Goal: Information Seeking & Learning: Learn about a topic

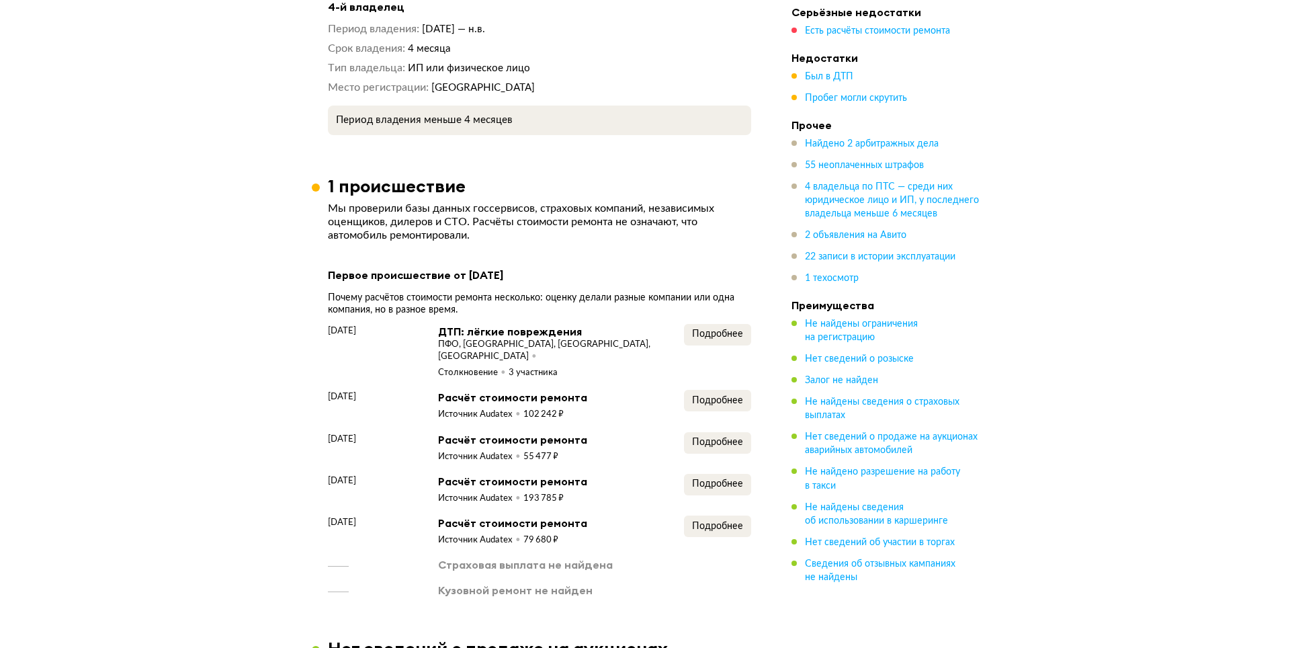
scroll to position [2218, 0]
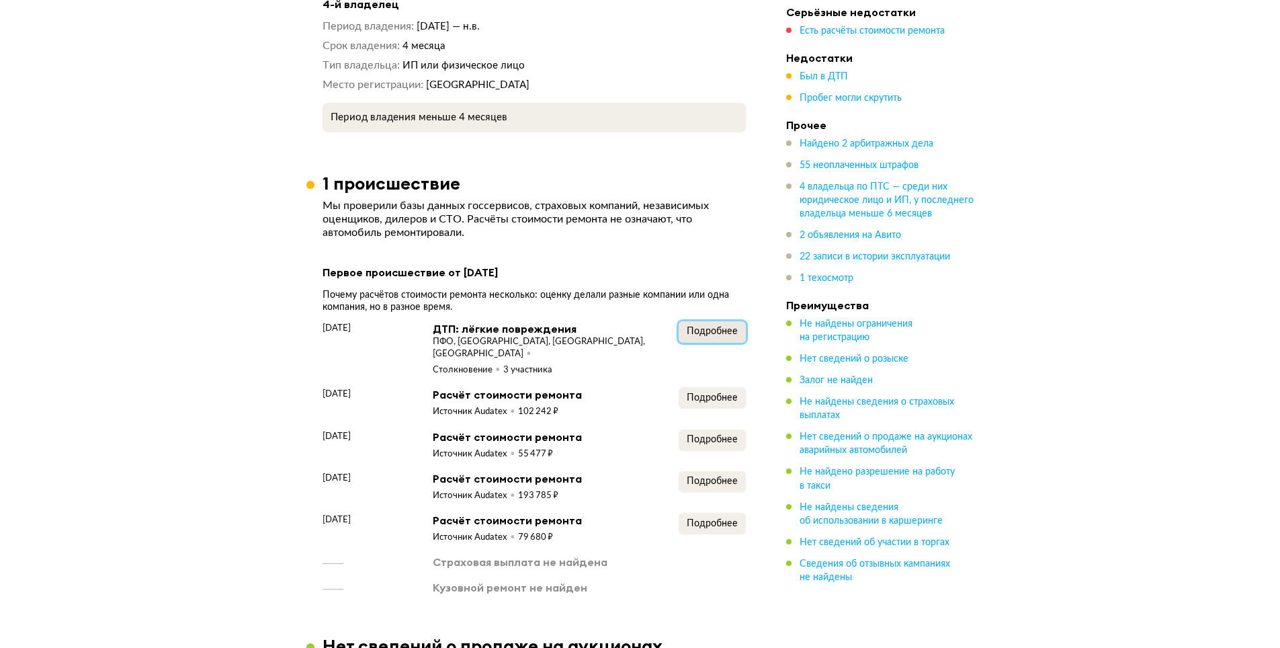
click at [708, 327] on span "Подробнее" at bounding box center [712, 331] width 51 height 9
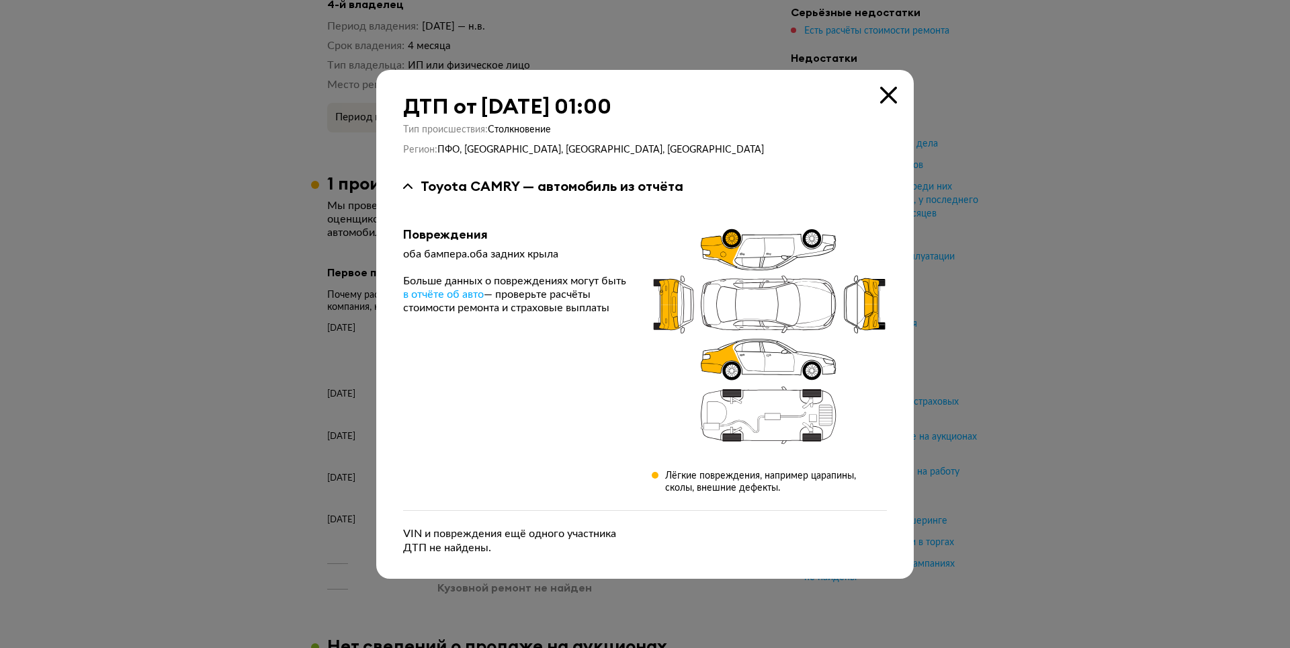
click at [891, 95] on icon at bounding box center [888, 95] width 17 height 17
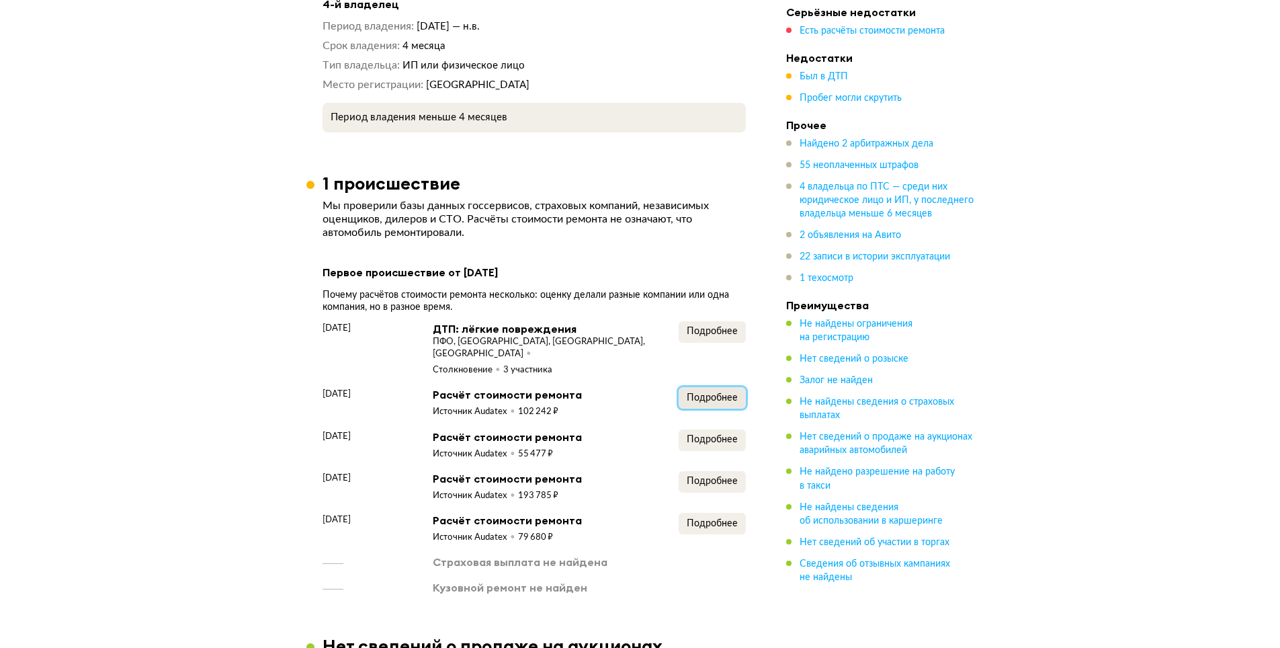
click at [704, 393] on span "Подробнее" at bounding box center [712, 397] width 51 height 9
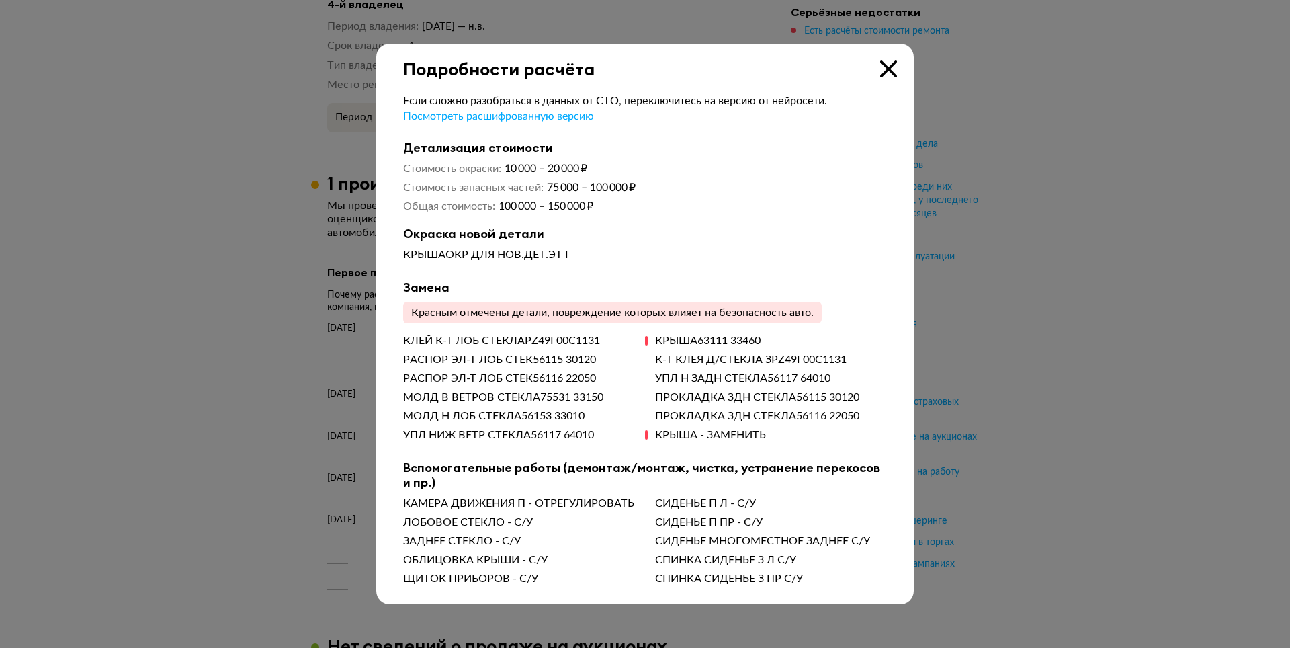
click at [887, 67] on icon at bounding box center [888, 68] width 17 height 17
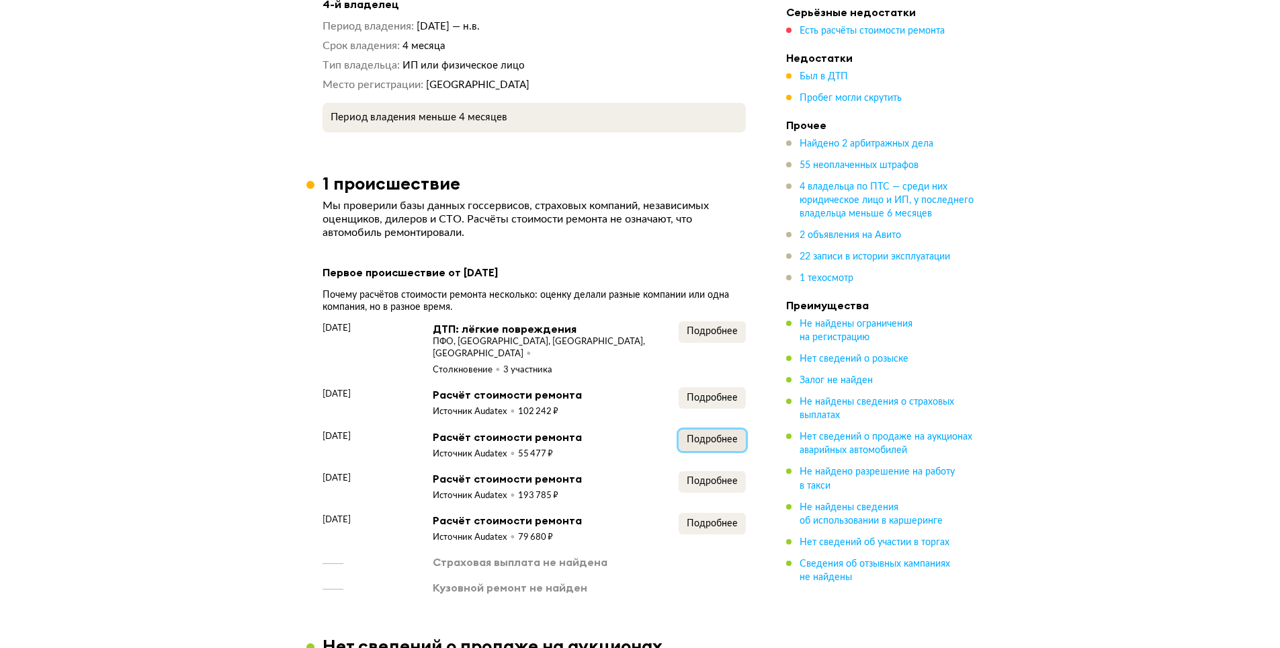
click at [723, 435] on span "Подробнее" at bounding box center [712, 439] width 51 height 9
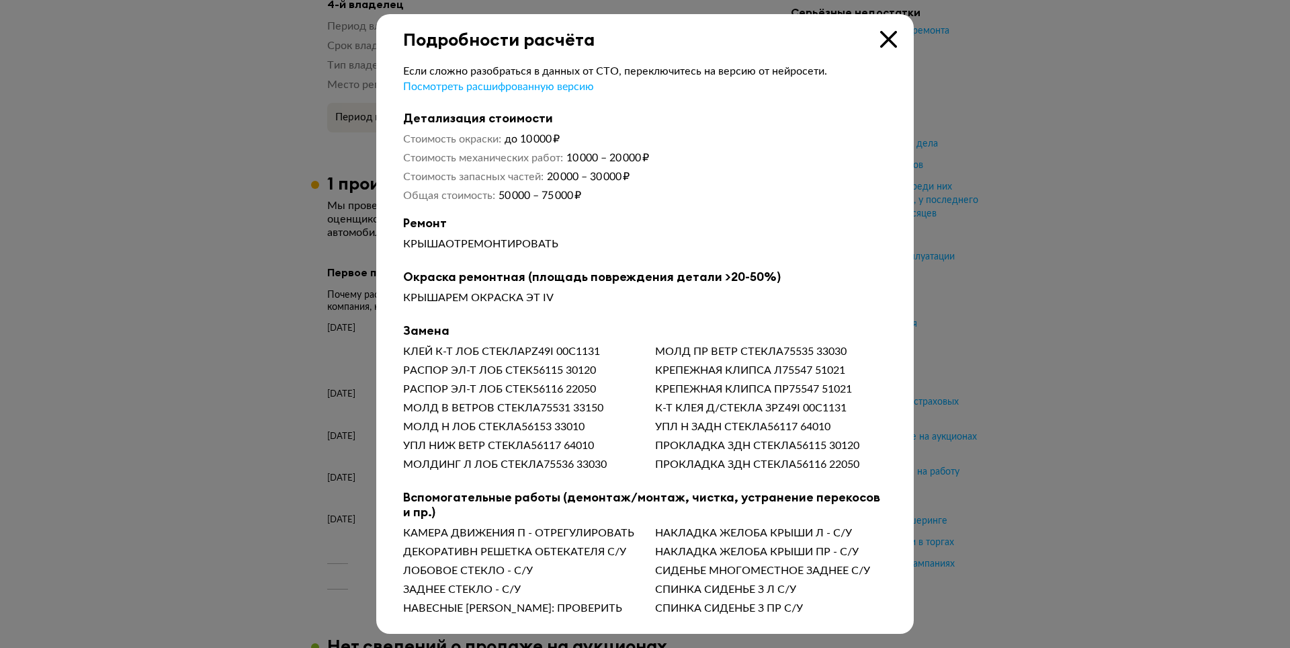
scroll to position [10, 0]
click at [886, 31] on icon at bounding box center [888, 39] width 17 height 17
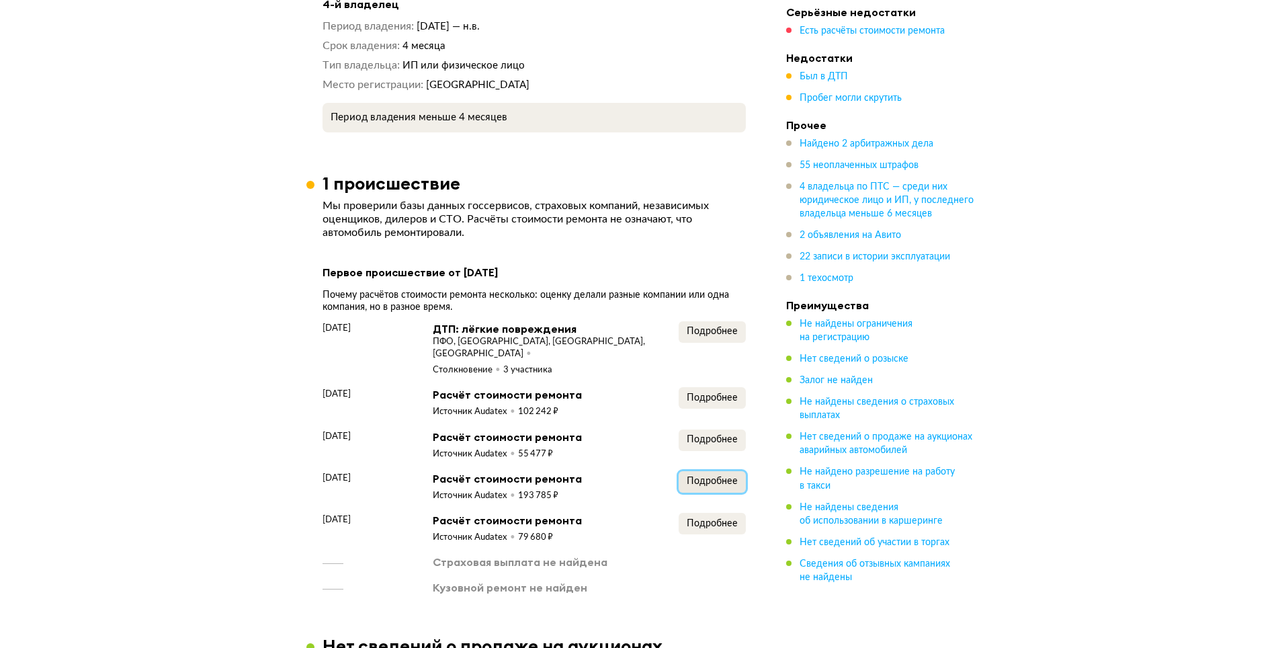
click at [696, 477] on span "Подробнее" at bounding box center [712, 481] width 51 height 9
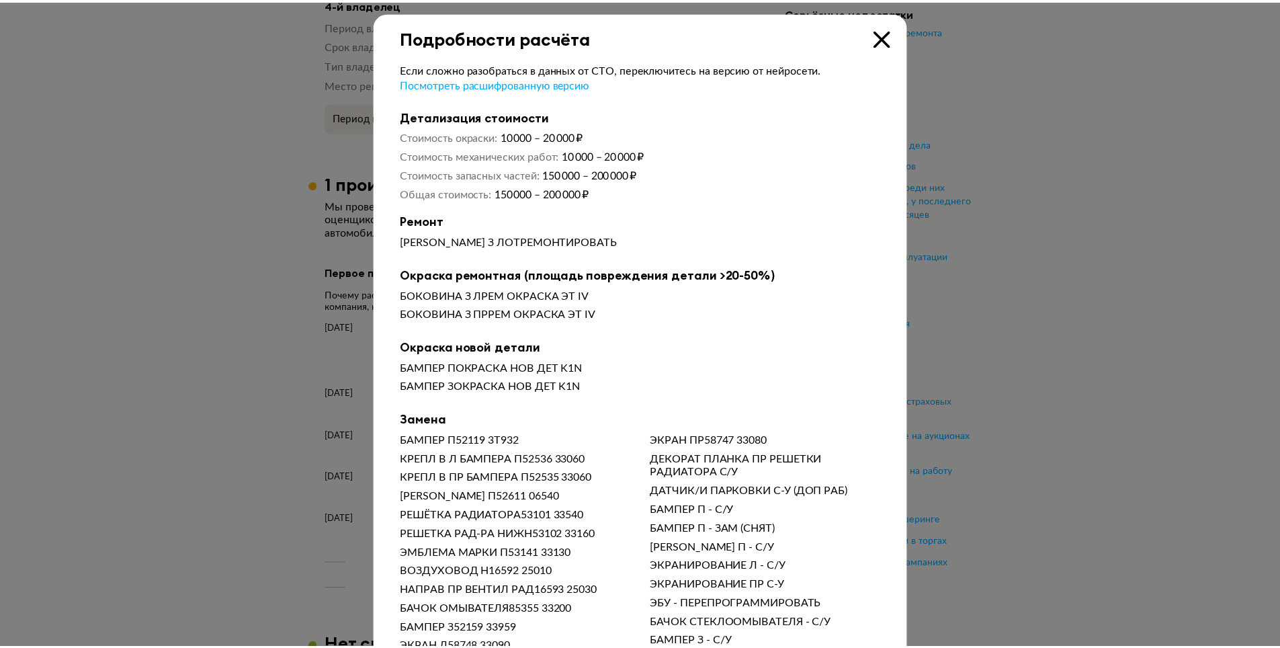
scroll to position [0, 0]
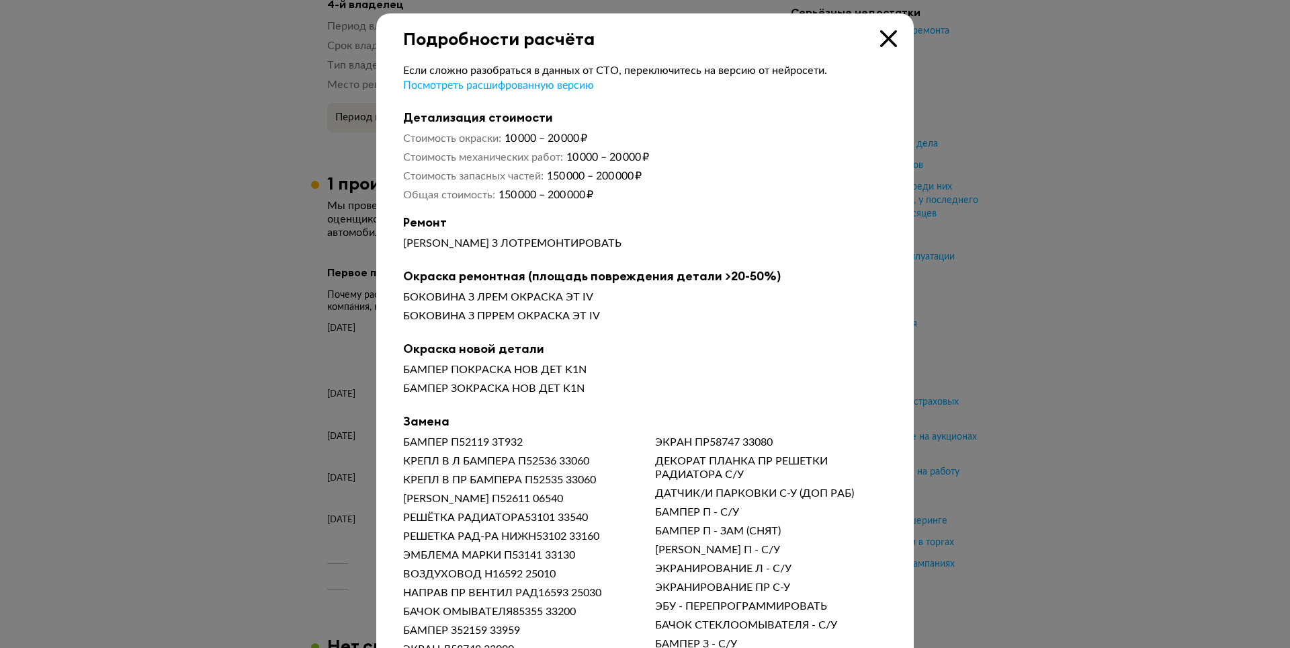
click at [884, 39] on icon at bounding box center [888, 38] width 17 height 17
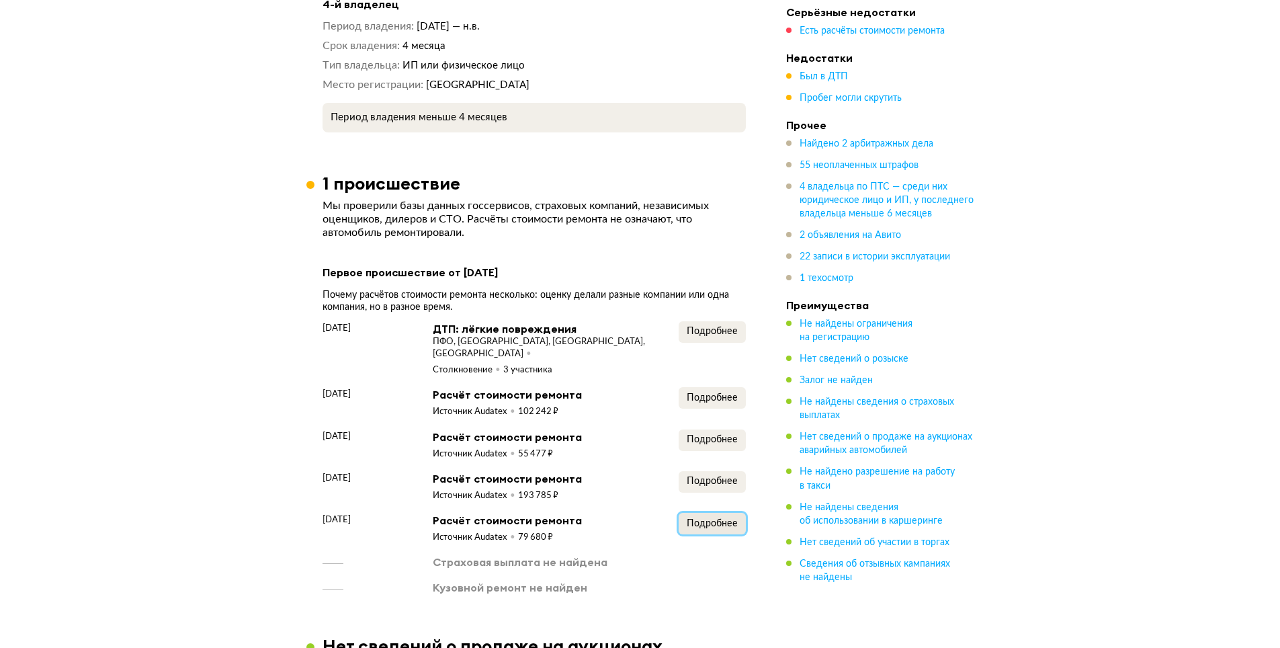
click at [710, 519] on span "Подробнее" at bounding box center [712, 523] width 51 height 9
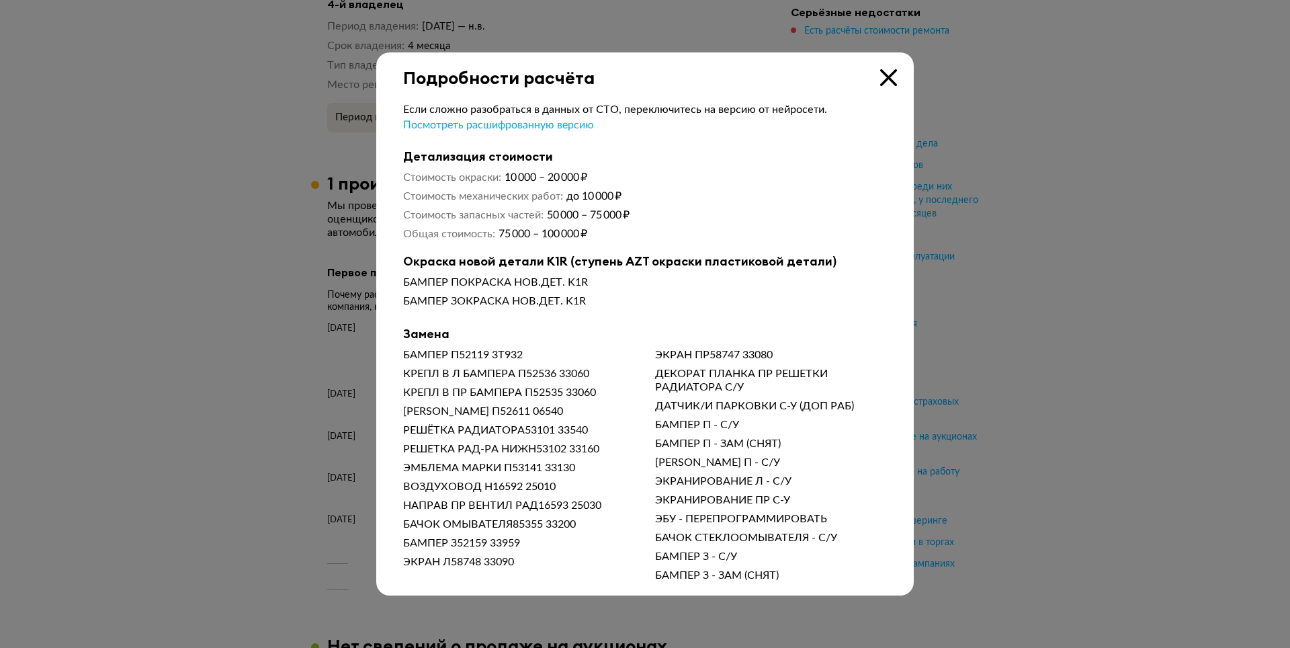
click at [887, 73] on icon at bounding box center [888, 77] width 17 height 17
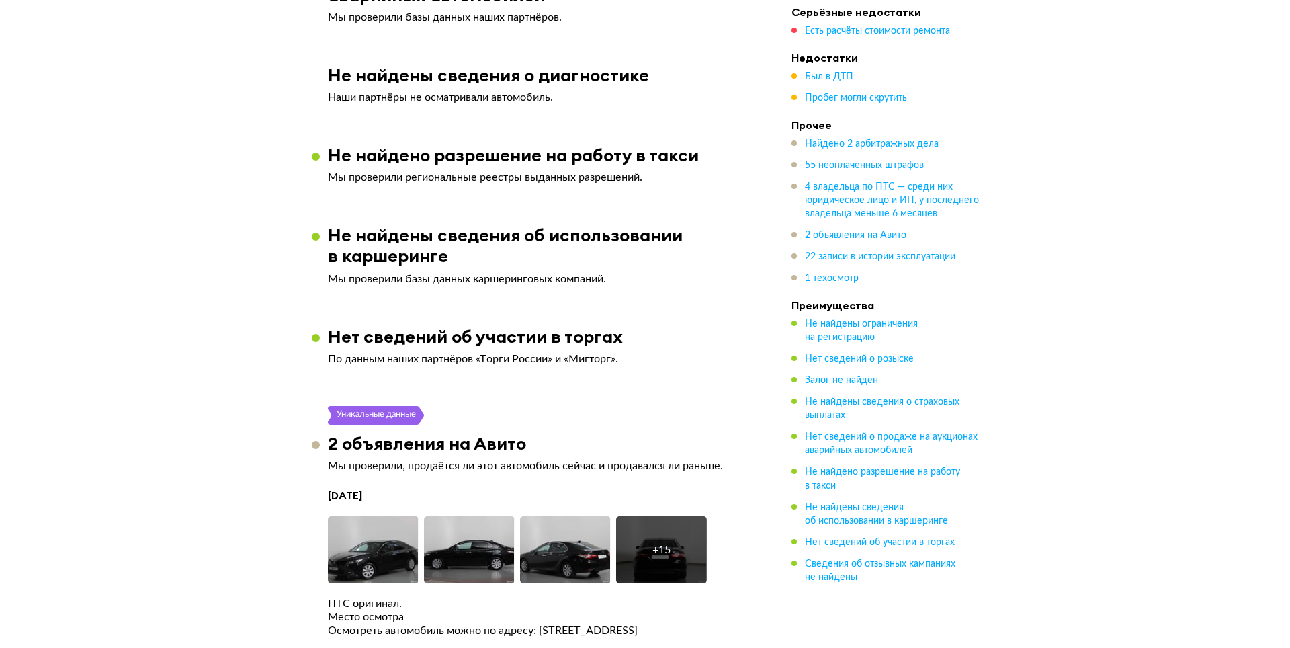
scroll to position [3025, 0]
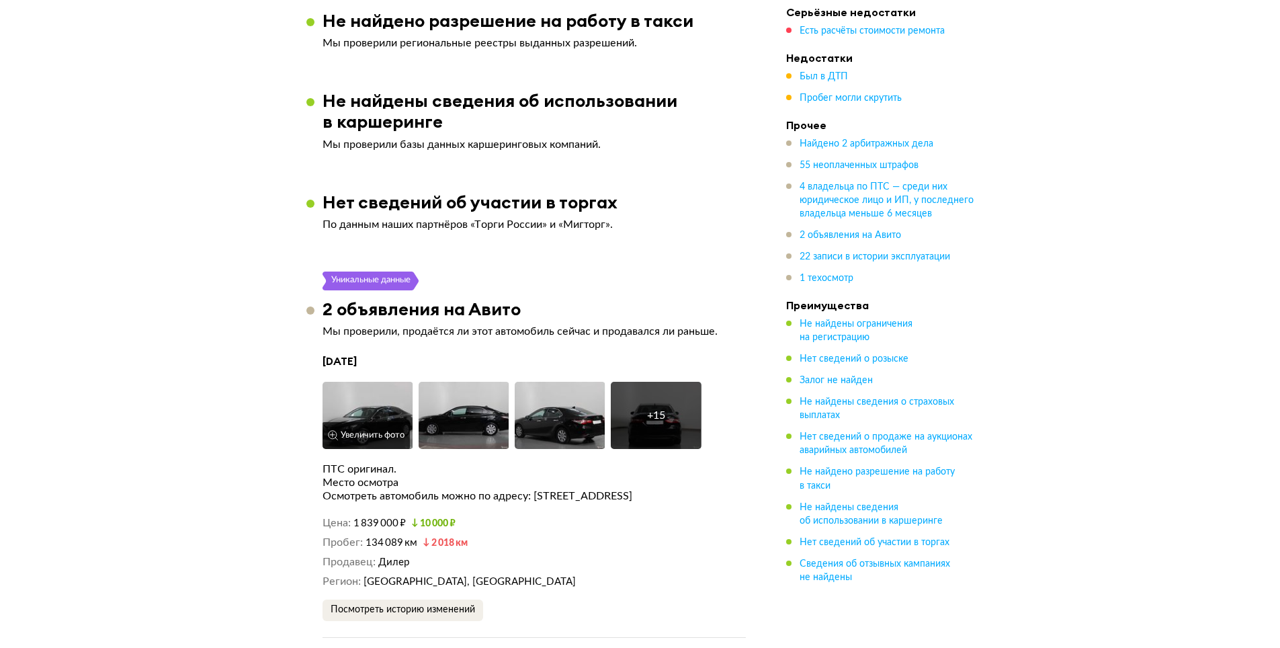
click at [379, 388] on img at bounding box center [368, 415] width 91 height 67
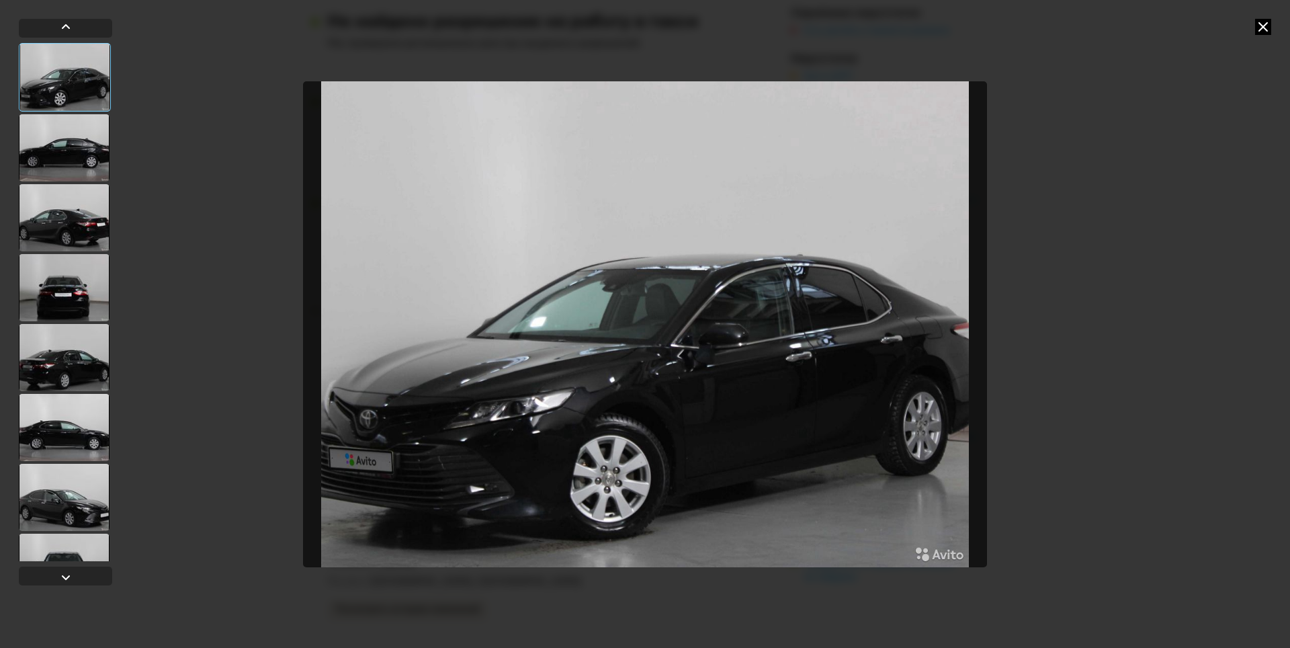
click at [78, 353] on div at bounding box center [64, 357] width 91 height 67
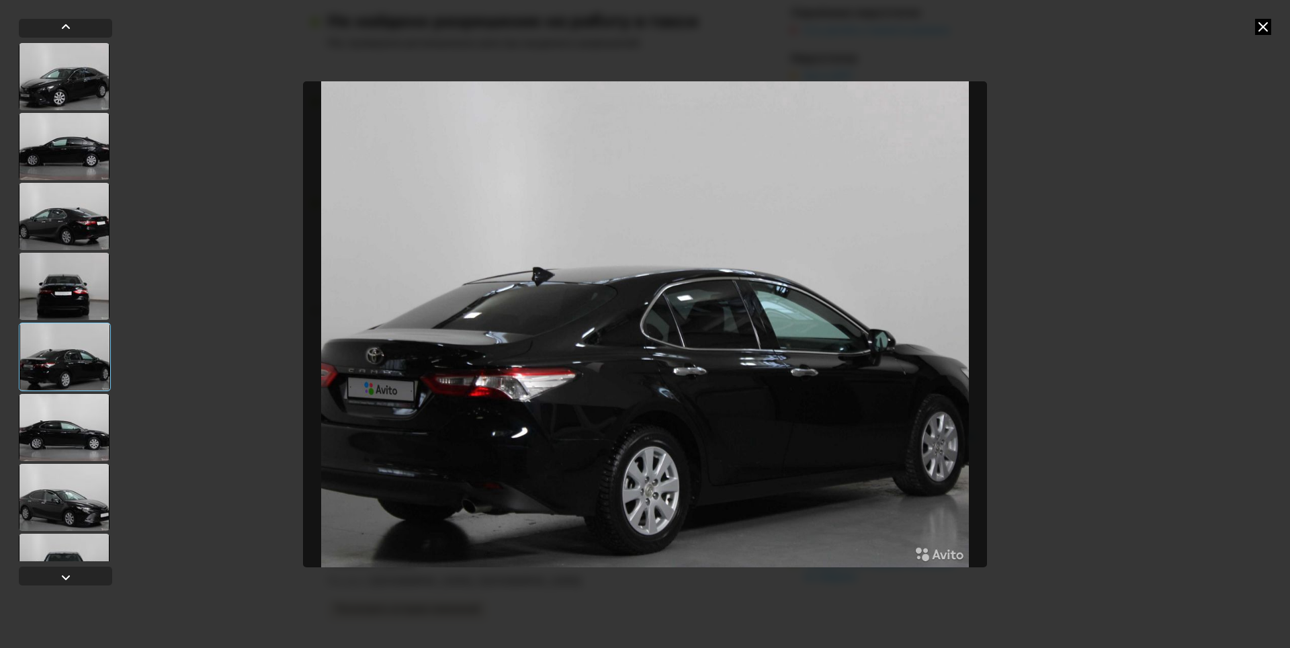
click at [75, 411] on div at bounding box center [64, 427] width 91 height 67
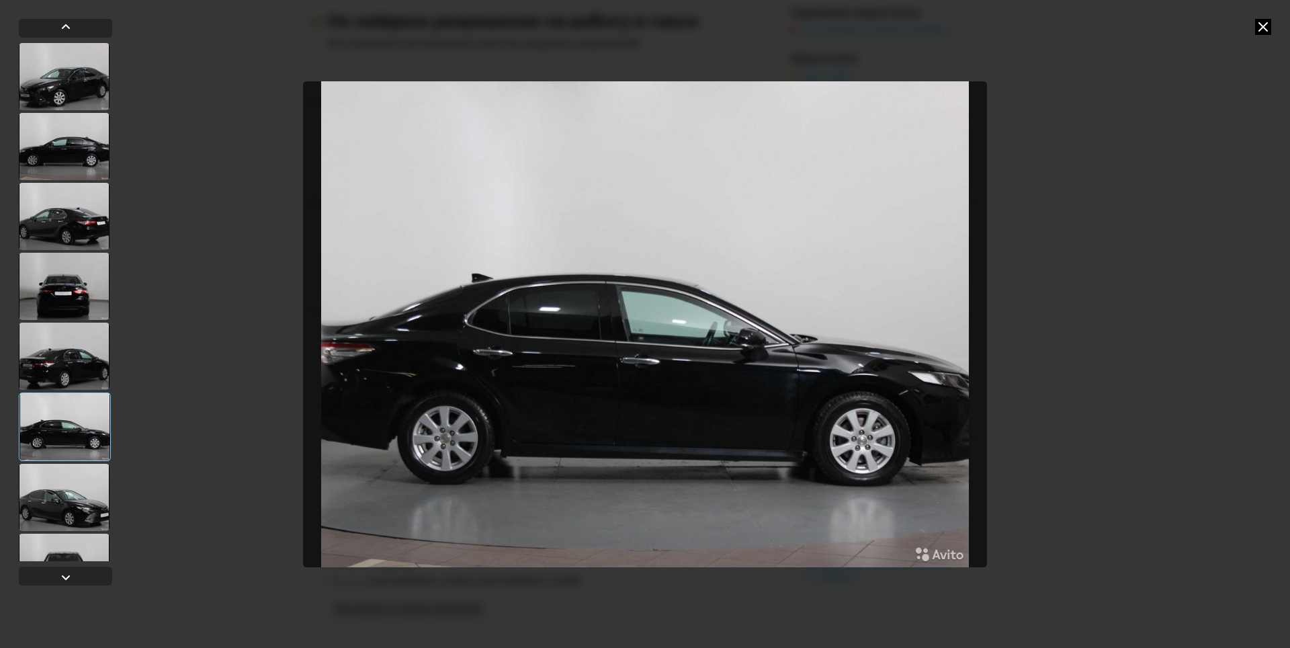
click at [66, 466] on div at bounding box center [64, 497] width 91 height 67
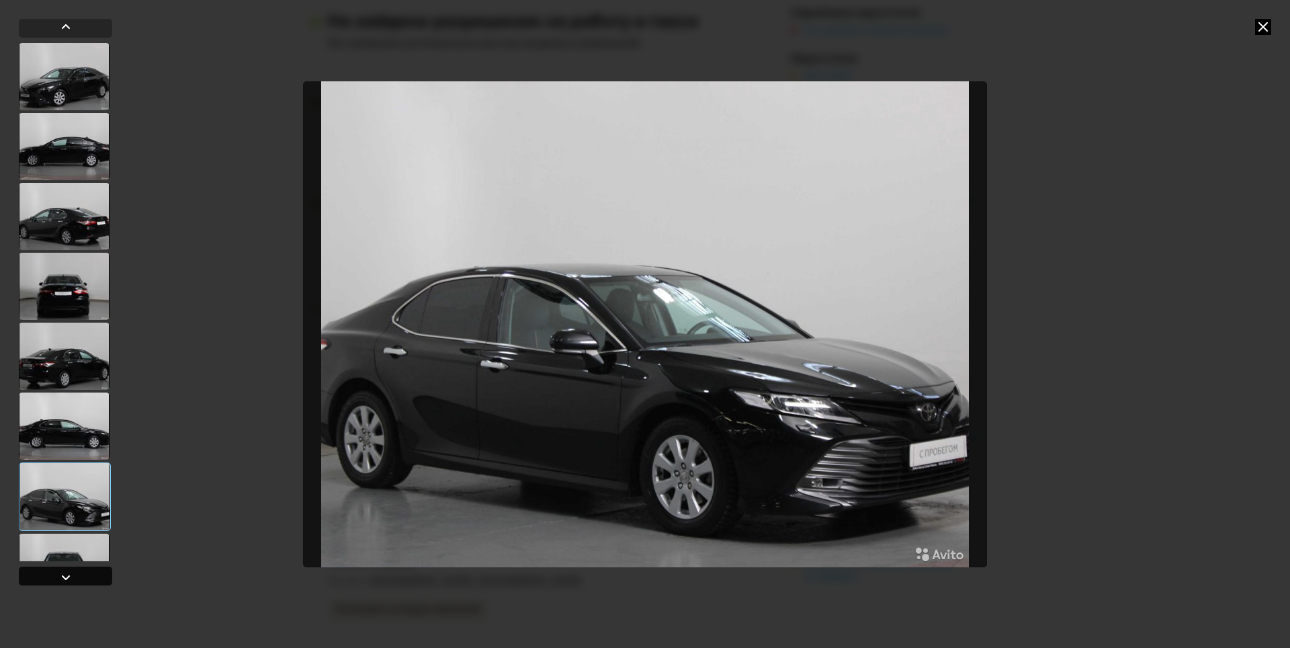
click at [63, 575] on div at bounding box center [66, 577] width 16 height 16
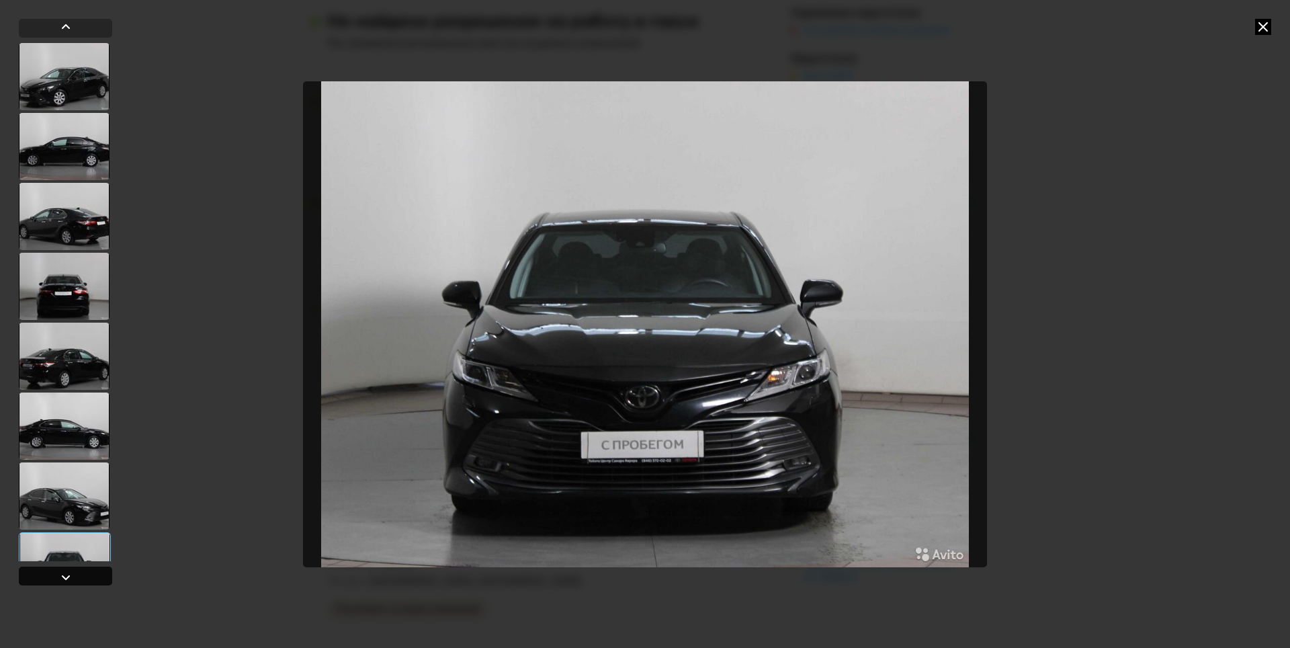
click at [63, 575] on div at bounding box center [66, 577] width 16 height 16
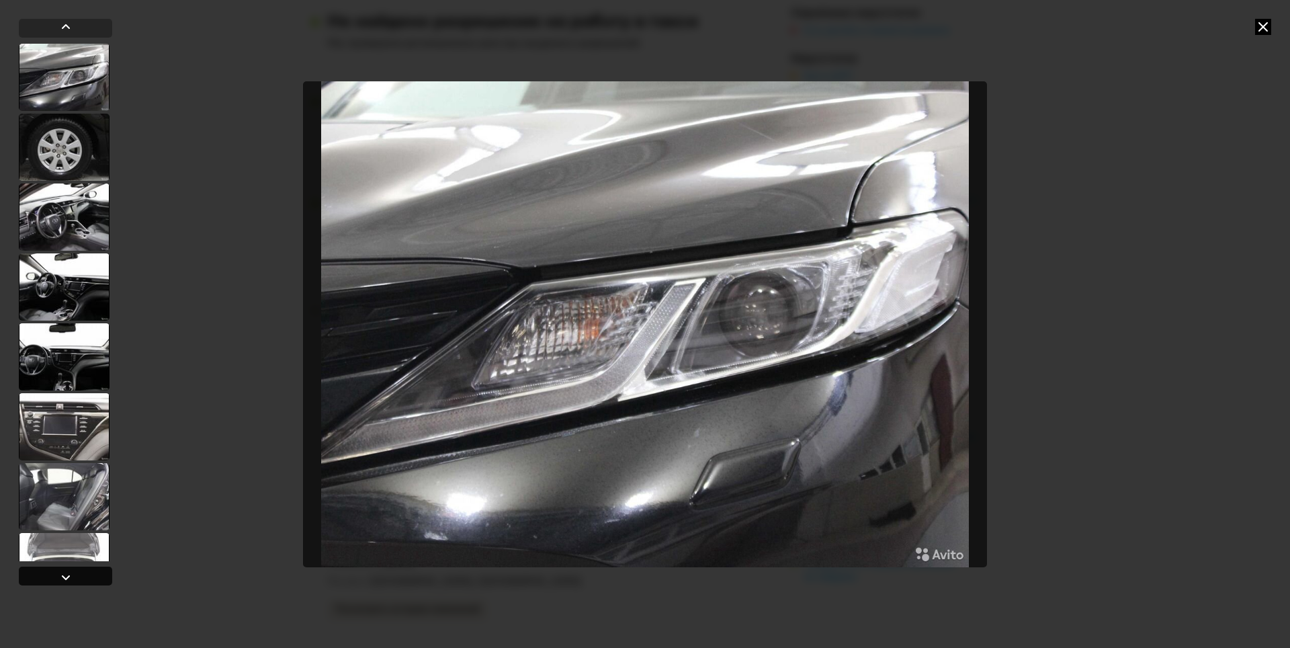
scroll to position [559, 0]
click at [63, 575] on div at bounding box center [66, 577] width 16 height 16
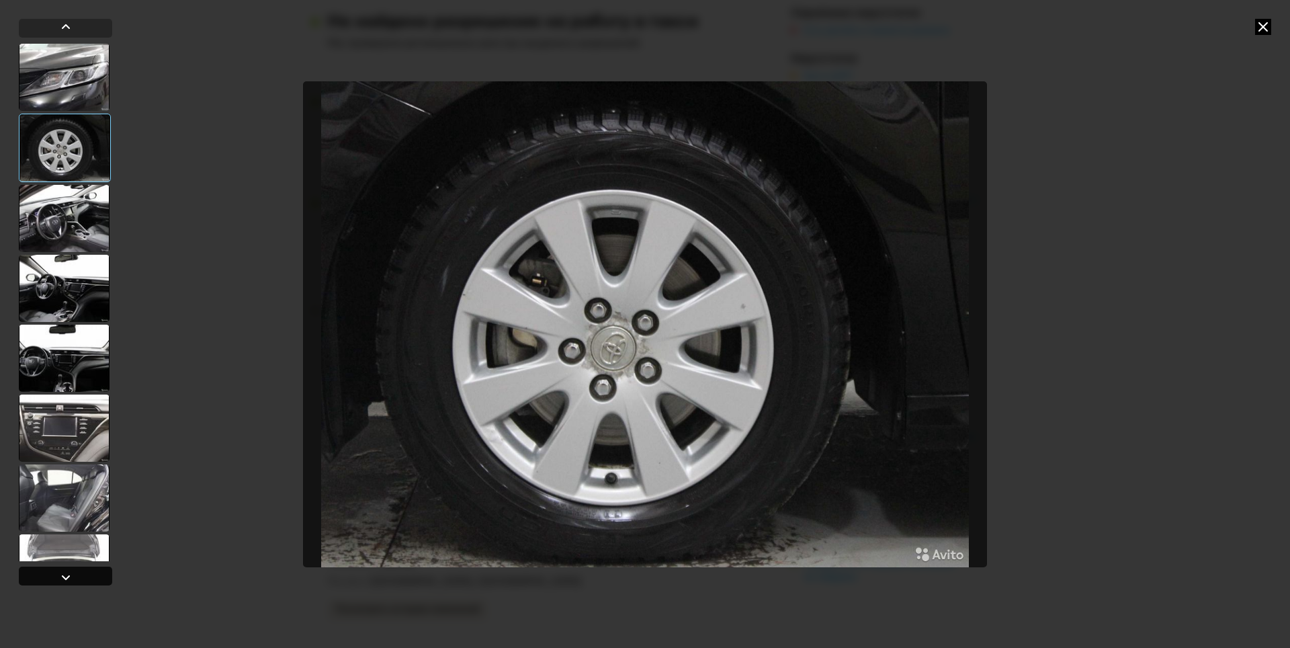
click at [63, 575] on div at bounding box center [66, 577] width 16 height 16
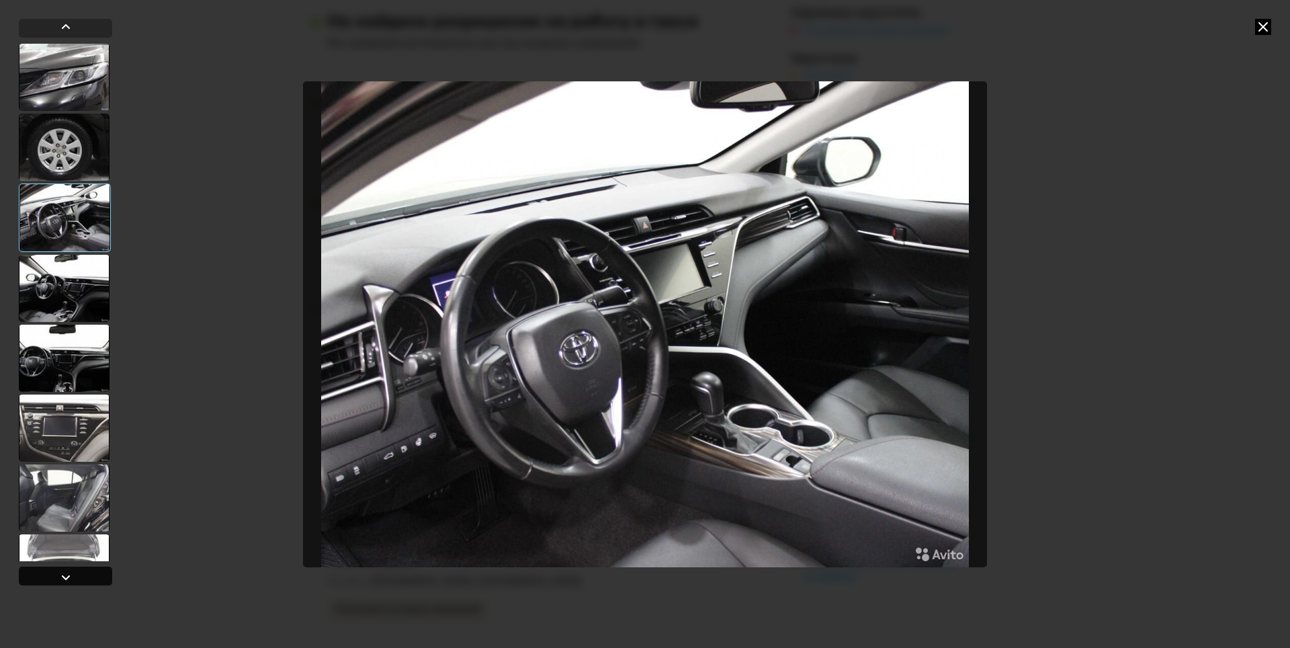
click at [62, 575] on div at bounding box center [66, 577] width 16 height 16
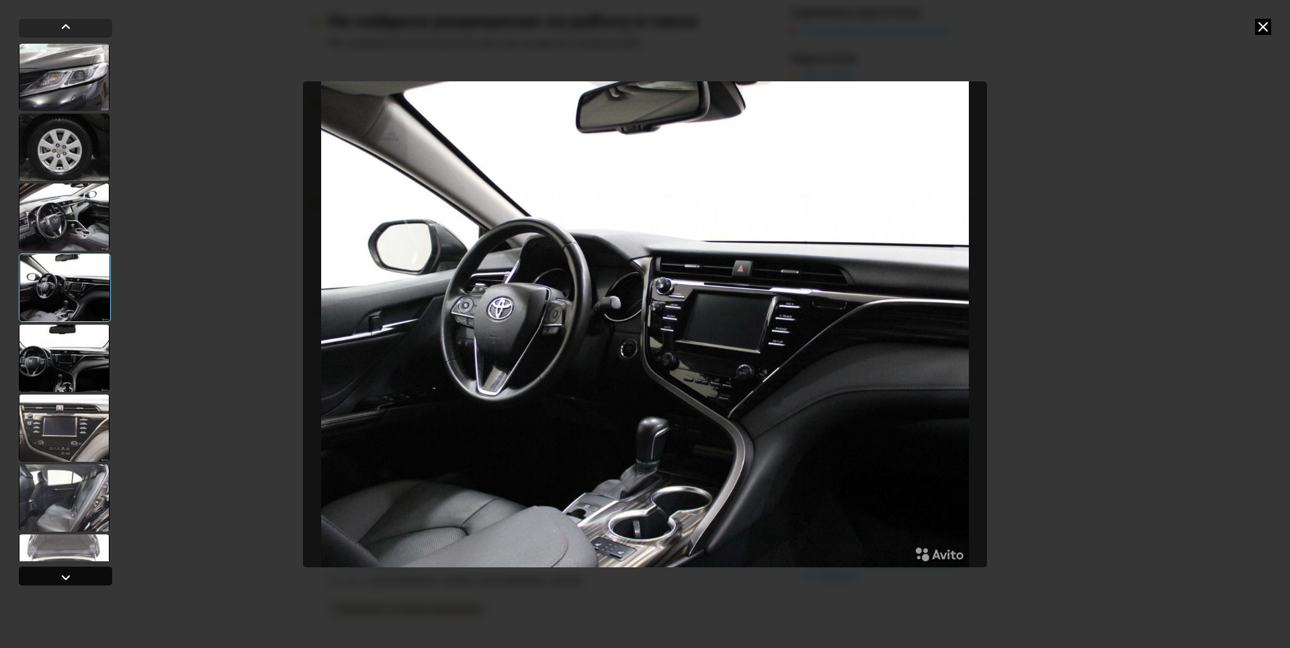
click at [62, 575] on div at bounding box center [66, 577] width 16 height 16
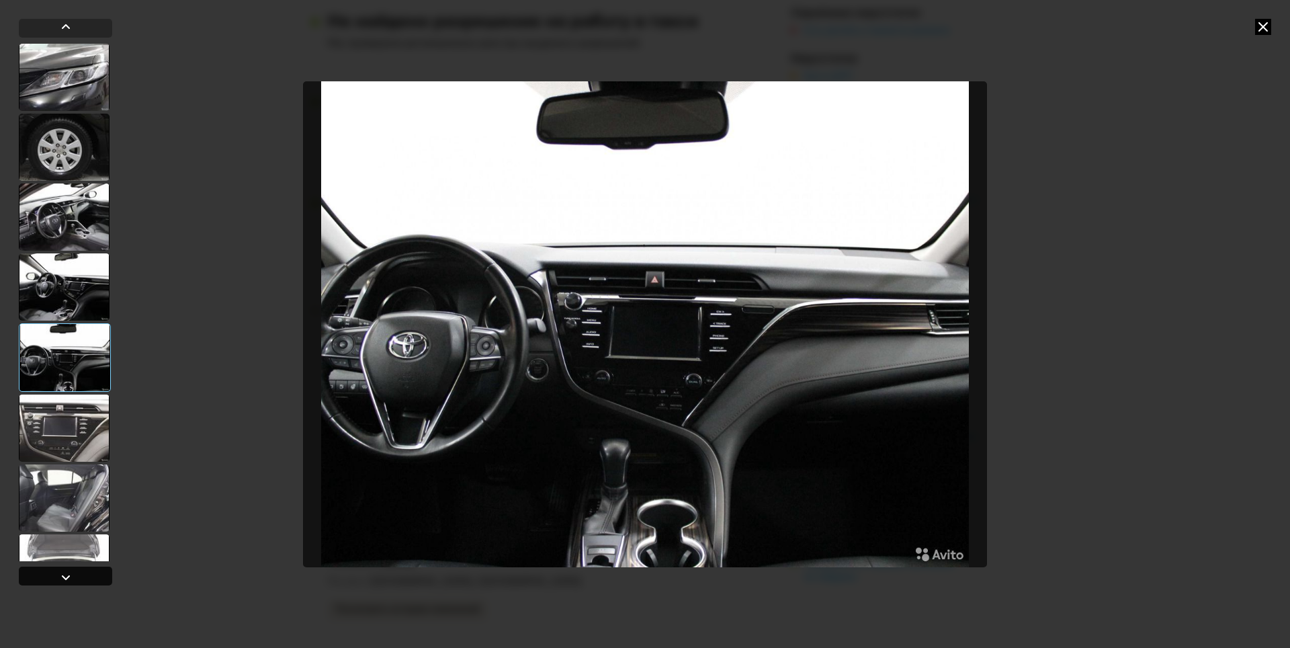
click at [61, 575] on div at bounding box center [66, 577] width 16 height 16
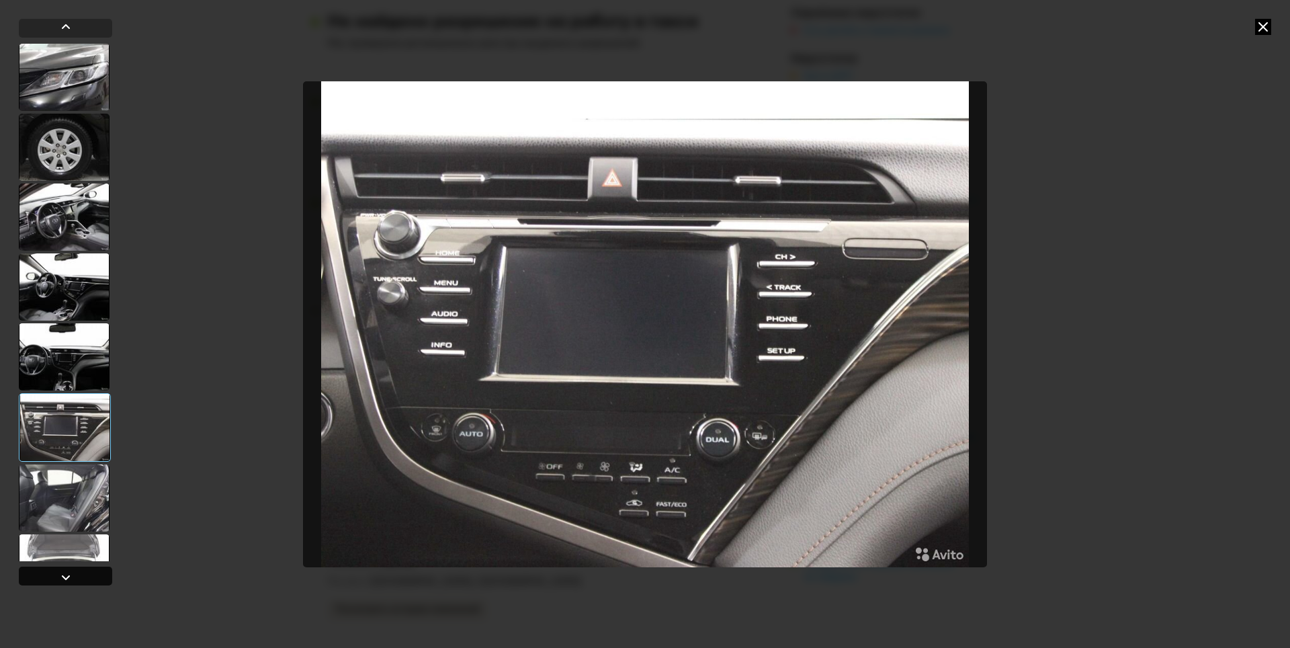
click at [60, 575] on div at bounding box center [66, 577] width 16 height 16
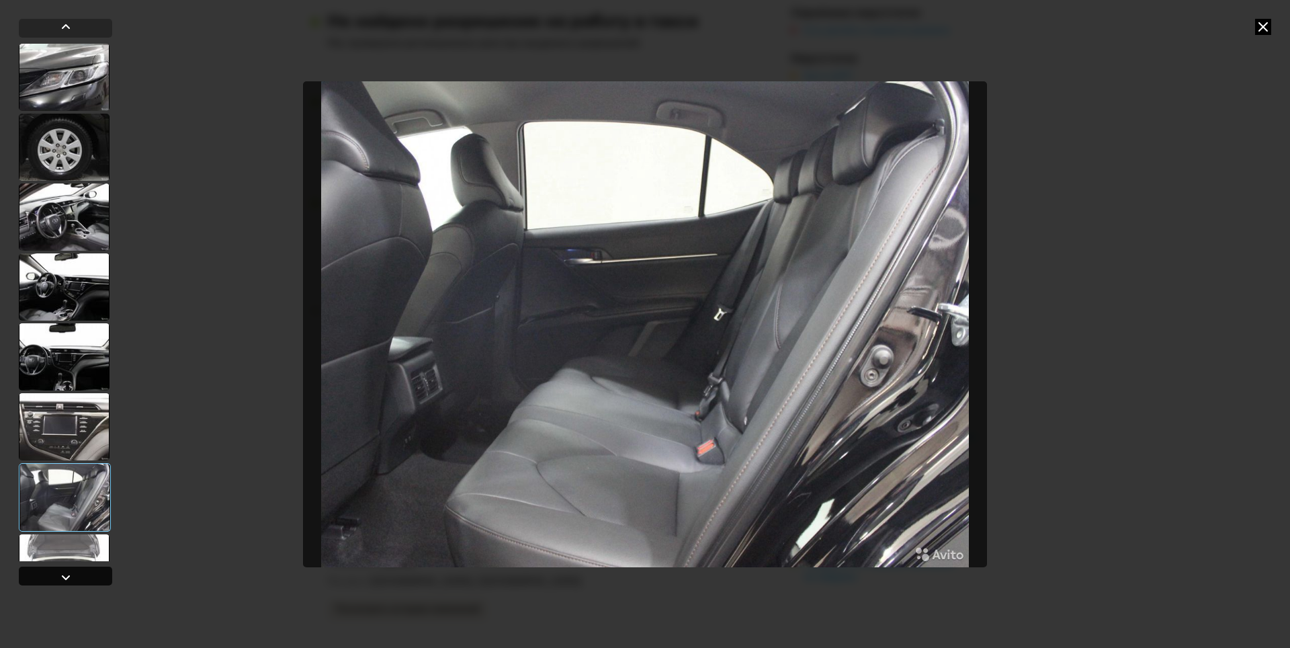
click at [58, 575] on div at bounding box center [66, 577] width 16 height 16
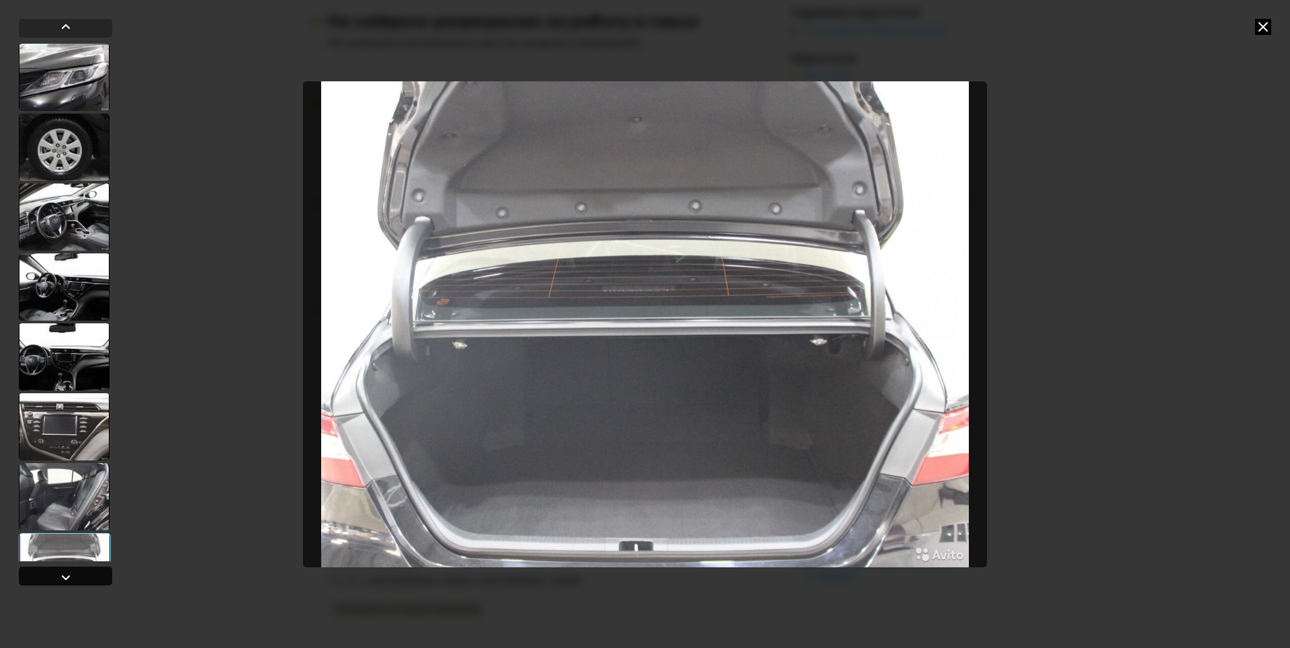
click at [58, 575] on div at bounding box center [66, 577] width 16 height 16
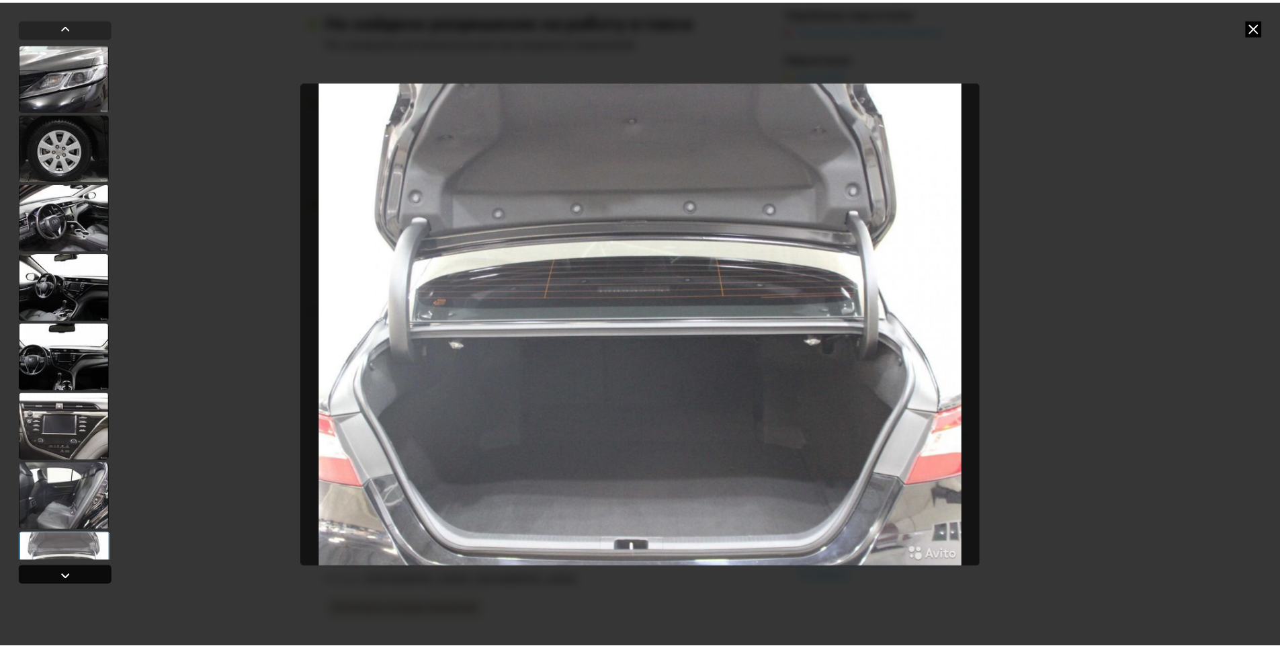
scroll to position [741, 0]
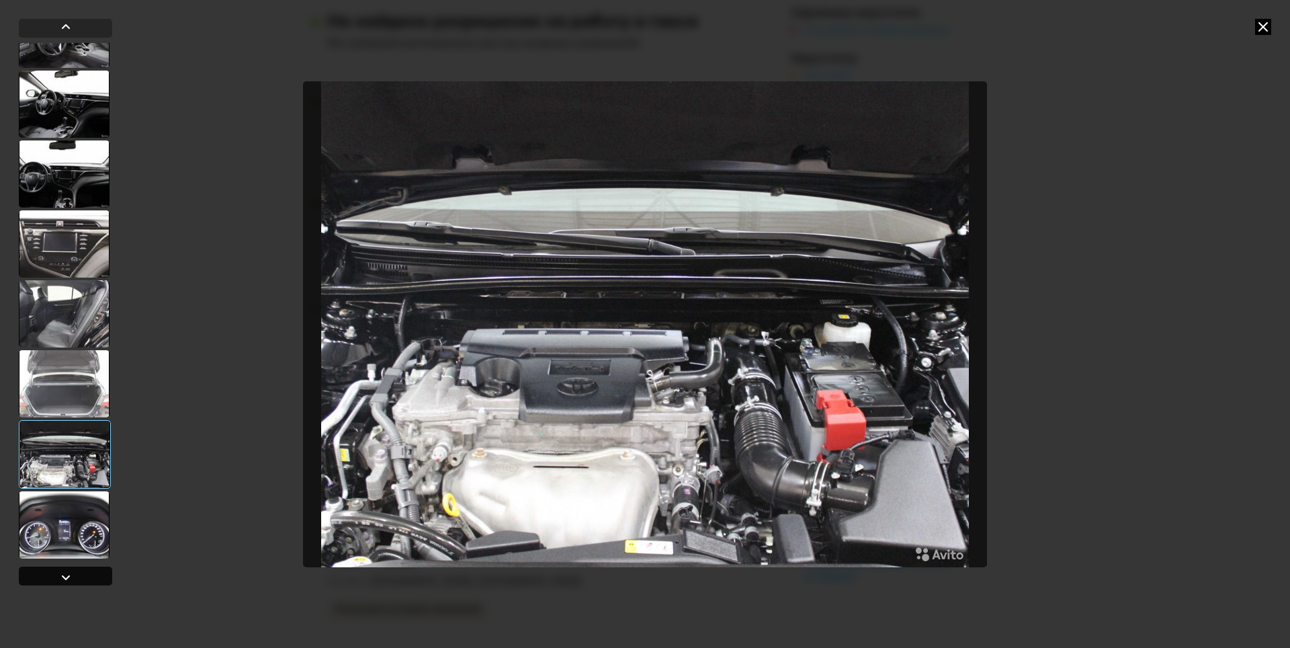
click at [58, 575] on div at bounding box center [66, 577] width 16 height 16
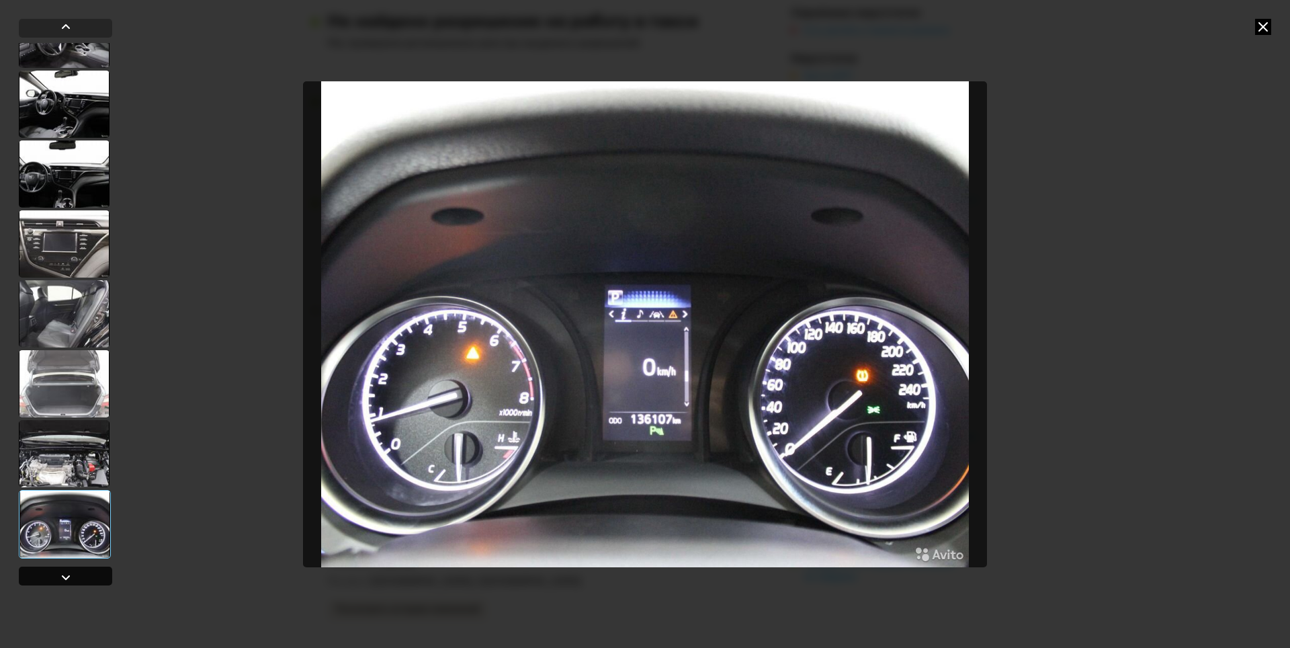
click at [58, 575] on div at bounding box center [66, 577] width 16 height 16
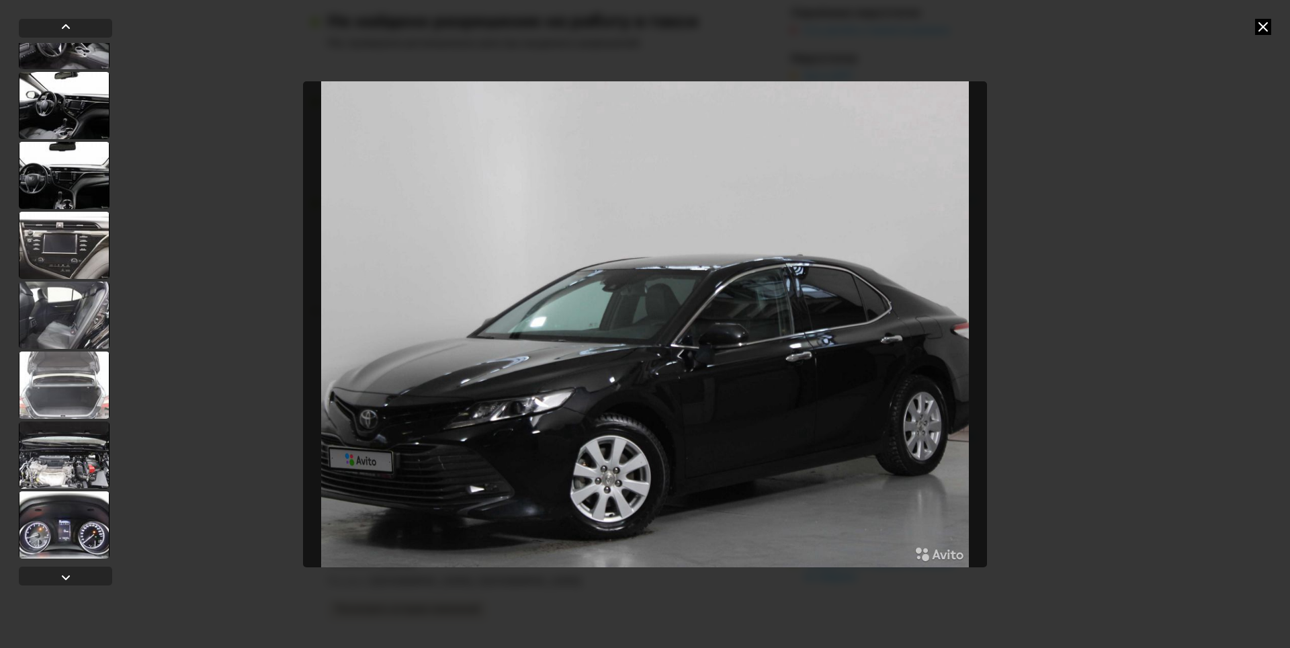
click at [1264, 25] on icon at bounding box center [1264, 27] width 16 height 16
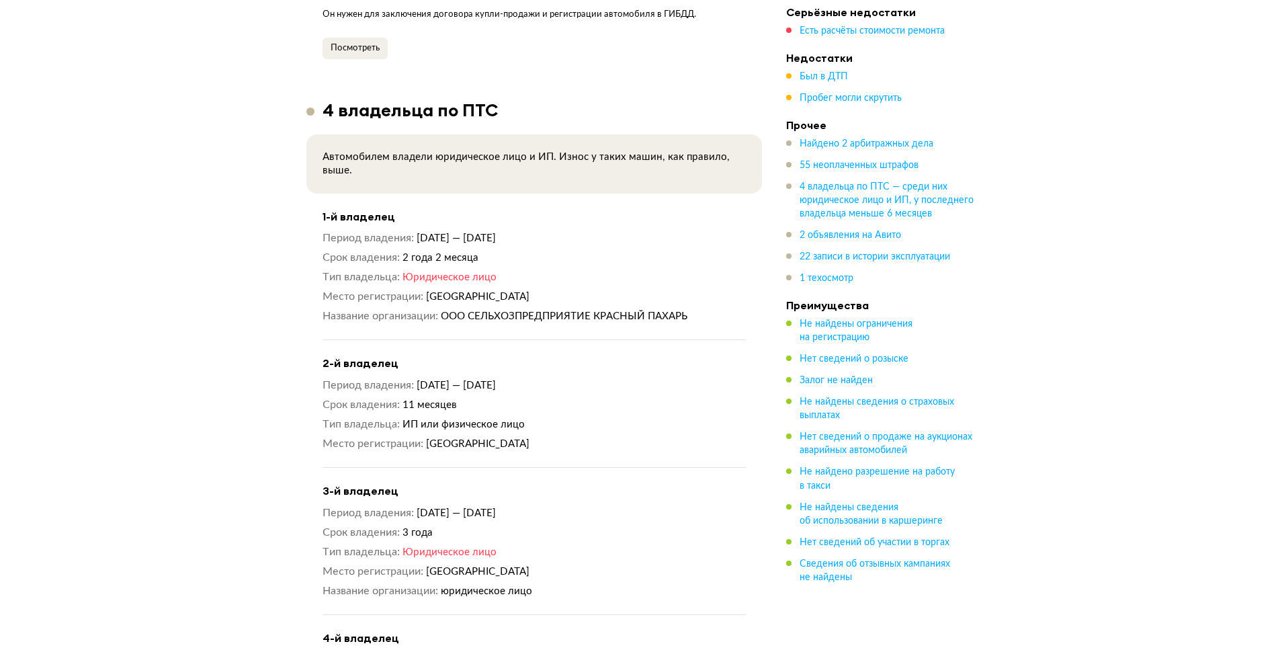
scroll to position [1479, 0]
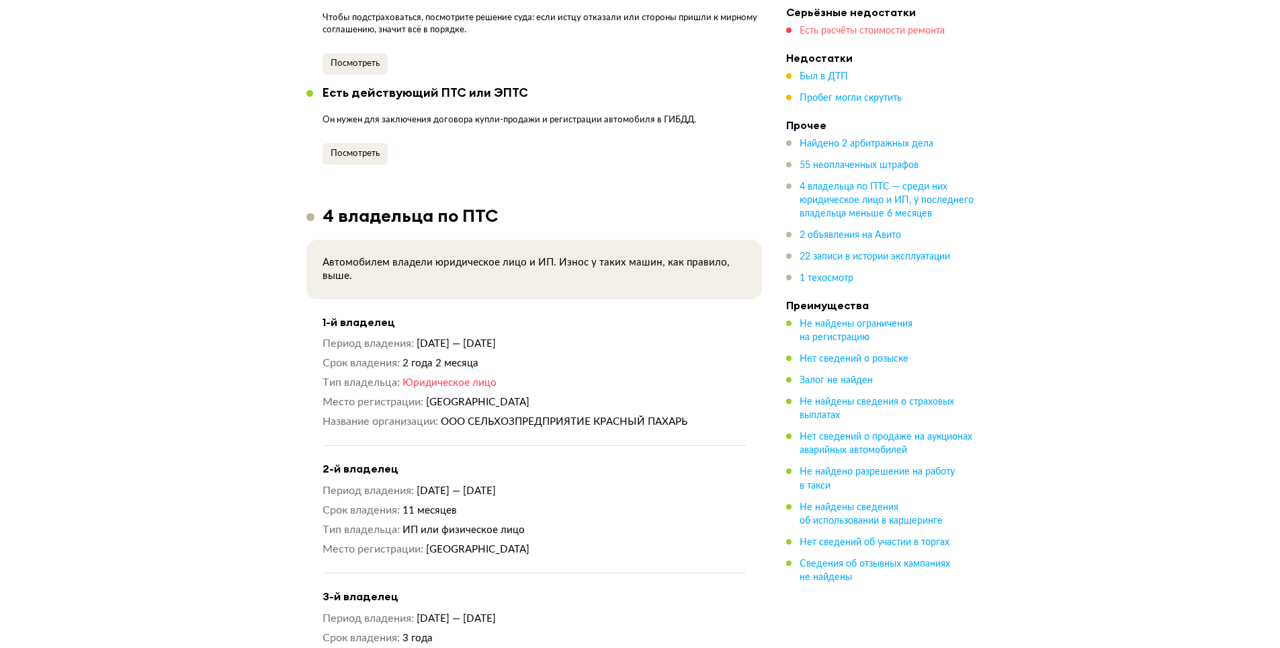
click at [858, 31] on span "Есть расчёты стоимости ремонта" at bounding box center [872, 30] width 145 height 9
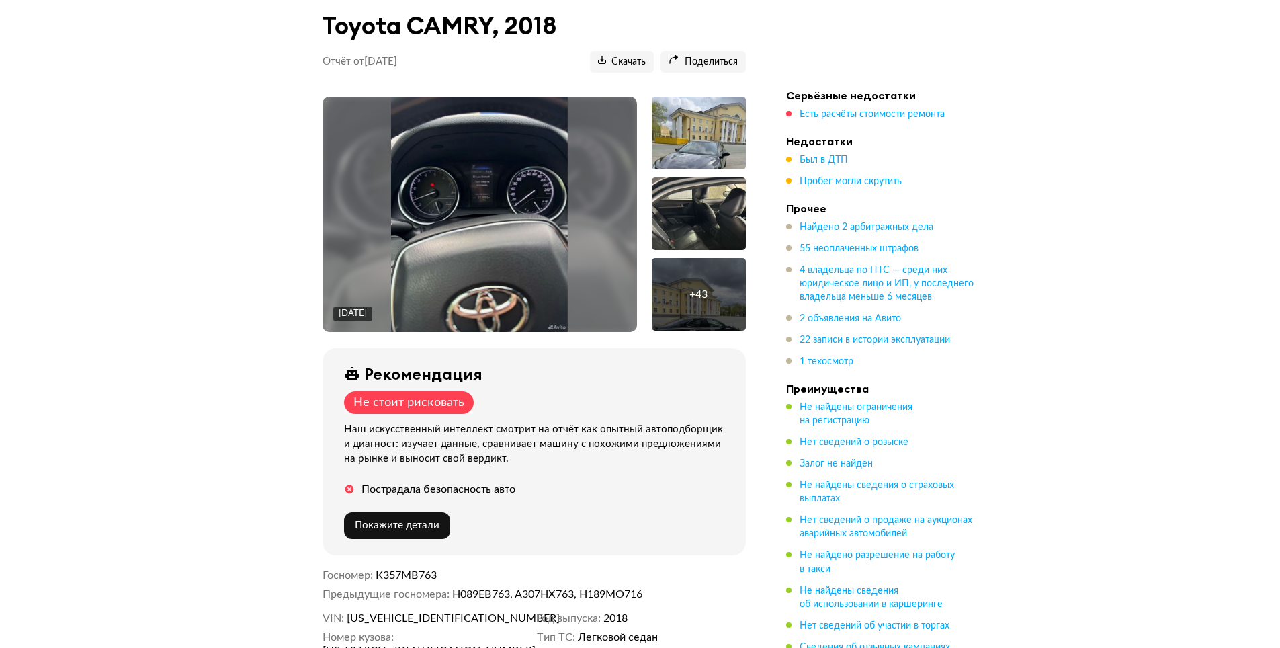
scroll to position [0, 0]
